Goal: Task Accomplishment & Management: Use online tool/utility

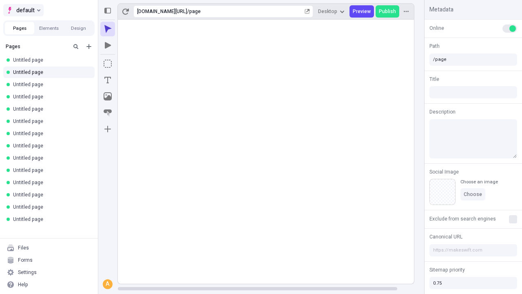
click at [23, 10] on span "default" at bounding box center [25, 10] width 18 height 10
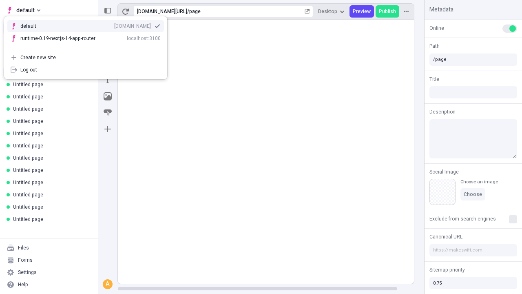
click at [114, 24] on div "[DOMAIN_NAME]" at bounding box center [132, 26] width 37 height 7
click at [89, 47] on icon "Add new" at bounding box center [89, 46] width 5 height 5
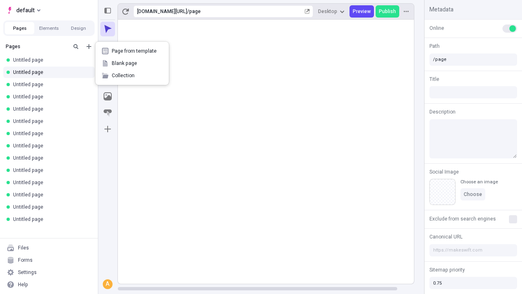
click at [132, 63] on span "Blank page" at bounding box center [137, 63] width 51 height 7
type input "/deep-link-ventosus"
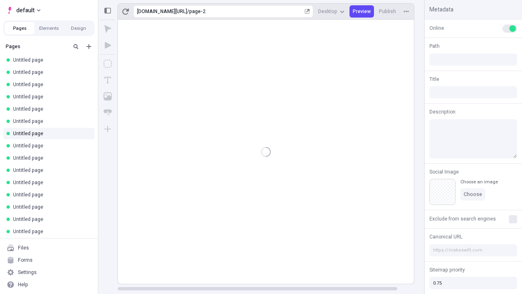
type input "/page-2"
